Goal: Task Accomplishment & Management: Manage account settings

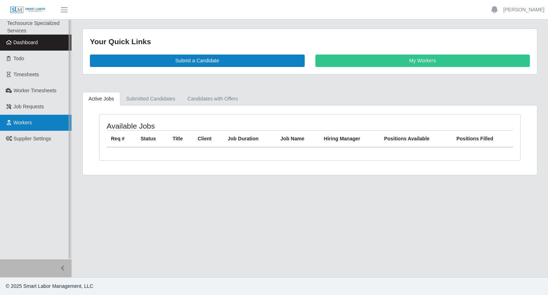
click at [26, 126] on span "Workers" at bounding box center [23, 123] width 19 height 6
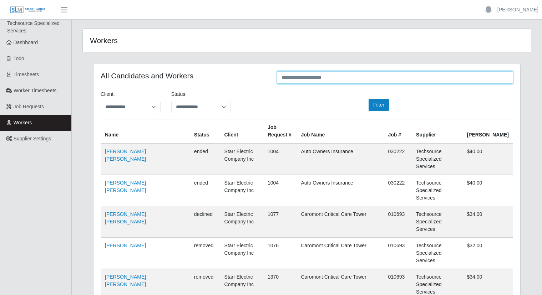
click at [425, 77] on input "text" at bounding box center [395, 77] width 236 height 12
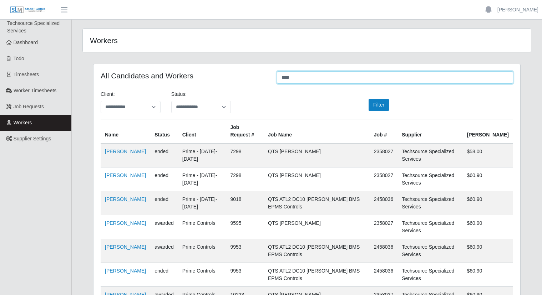
type input "****"
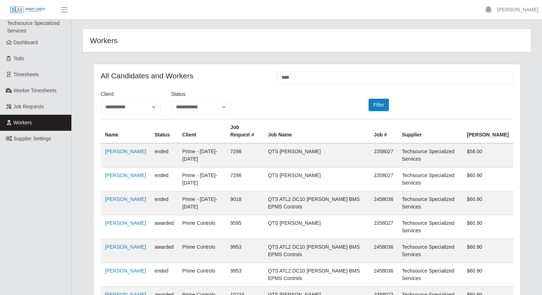
click at [105, 155] on td "John Rodriguez" at bounding box center [126, 155] width 50 height 24
click at [108, 154] on link "John Rodriguez" at bounding box center [125, 152] width 41 height 6
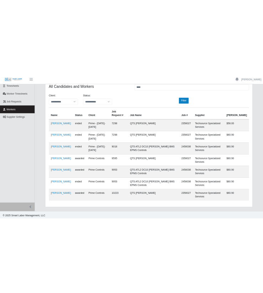
scroll to position [55, 0]
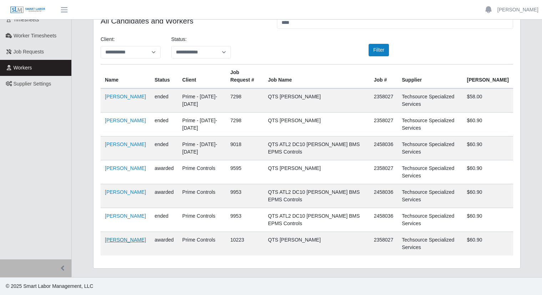
click at [117, 243] on link "John Rodriguez" at bounding box center [125, 240] width 41 height 6
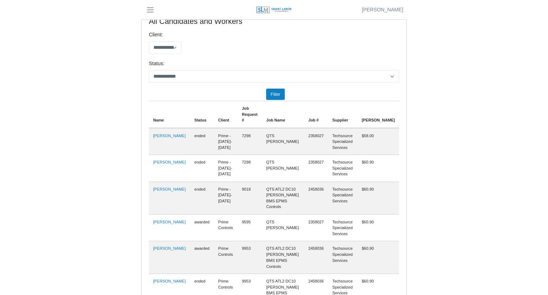
scroll to position [0, 0]
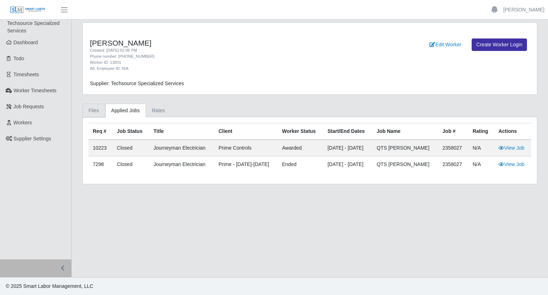
click at [98, 110] on link "Files" at bounding box center [93, 111] width 23 height 14
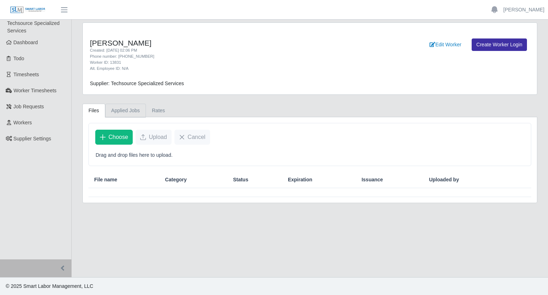
click at [118, 107] on link "Applied Jobs" at bounding box center [125, 111] width 41 height 14
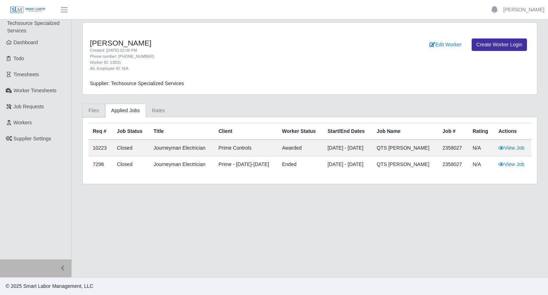
click at [88, 111] on link "Files" at bounding box center [93, 111] width 23 height 14
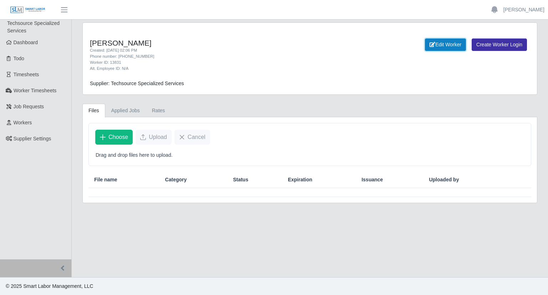
click at [451, 46] on link "Edit Worker" at bounding box center [445, 45] width 41 height 12
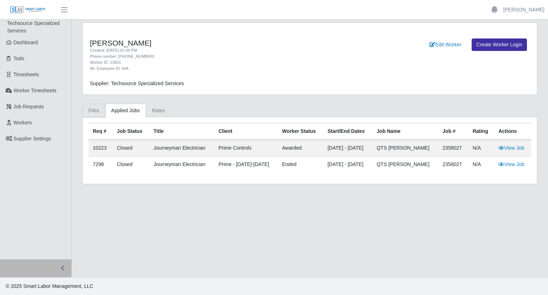
click at [97, 106] on link "Files" at bounding box center [93, 111] width 23 height 14
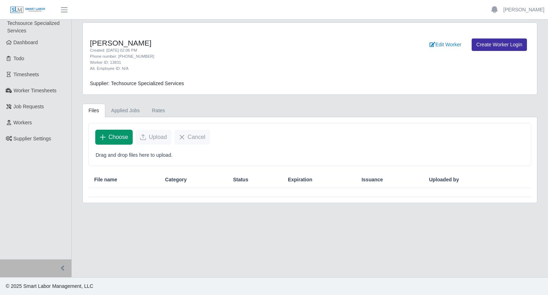
click at [125, 142] on button "Choose" at bounding box center [113, 137] width 37 height 15
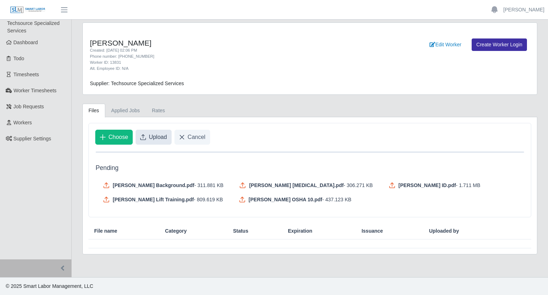
click at [158, 141] on span "Upload" at bounding box center [158, 137] width 18 height 9
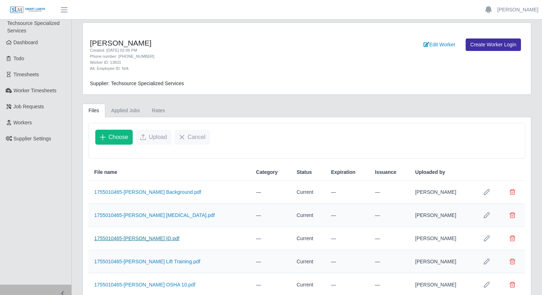
click at [148, 241] on link "1755010465-[PERSON_NAME] ID.pdf" at bounding box center [136, 239] width 85 height 6
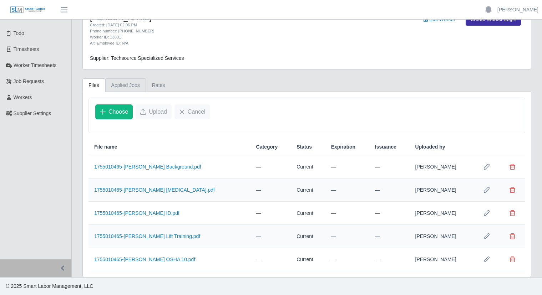
click at [113, 81] on link "Applied Jobs" at bounding box center [125, 85] width 41 height 14
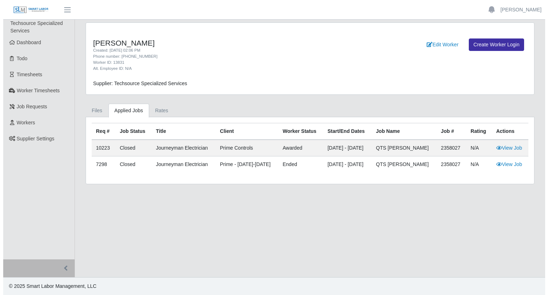
scroll to position [0, 0]
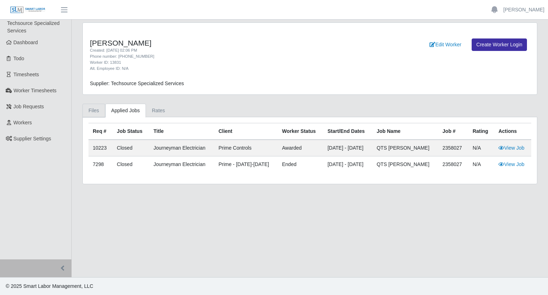
click at [99, 113] on link "Files" at bounding box center [93, 111] width 23 height 14
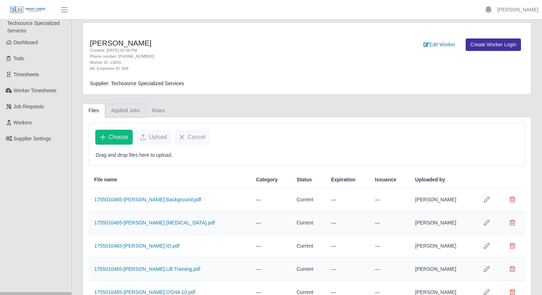
click at [134, 116] on link "Applied Jobs" at bounding box center [125, 111] width 41 height 14
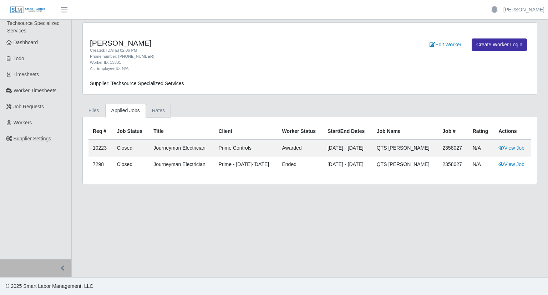
click at [160, 111] on link "Rates" at bounding box center [158, 111] width 25 height 14
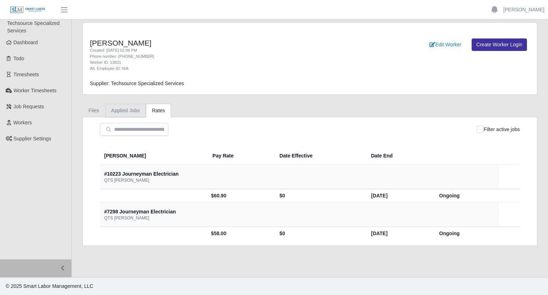
click at [126, 110] on link "Applied Jobs" at bounding box center [125, 111] width 41 height 14
